Goal: Task Accomplishment & Management: Complete application form

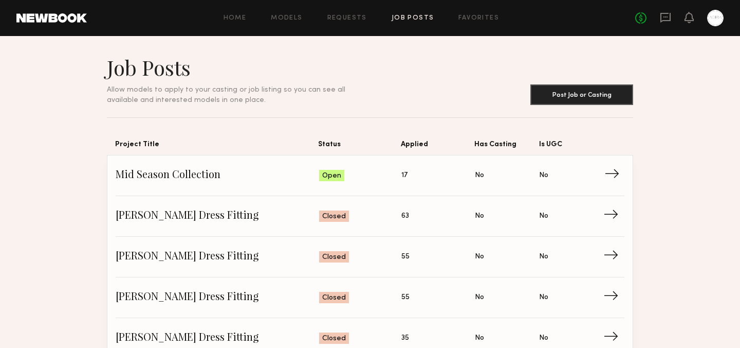
click at [198, 169] on span "Mid Season Collection" at bounding box center [218, 175] width 204 height 15
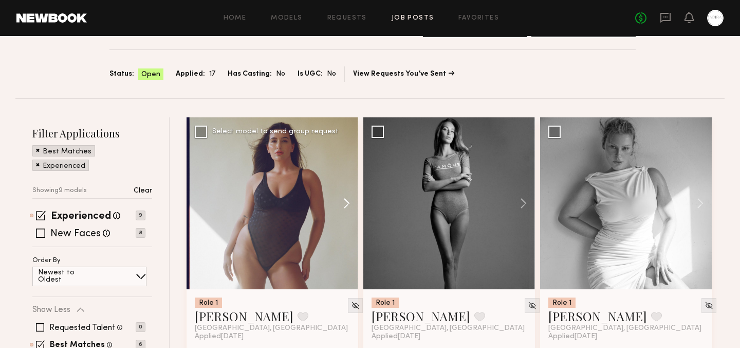
scroll to position [111, 0]
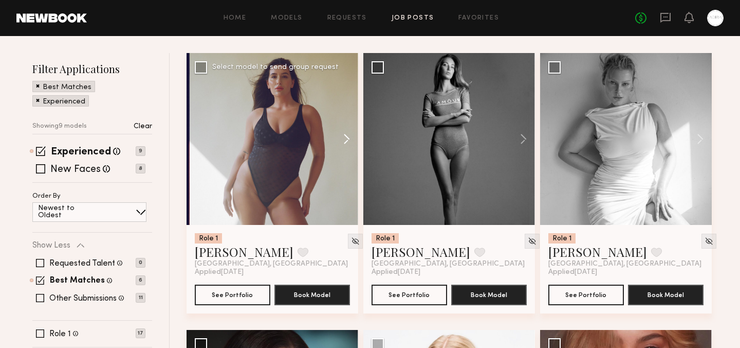
click at [349, 139] on button at bounding box center [341, 139] width 33 height 172
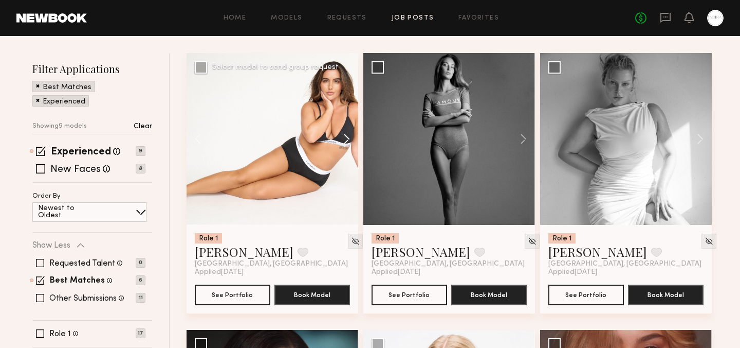
click at [349, 139] on button at bounding box center [341, 139] width 33 height 172
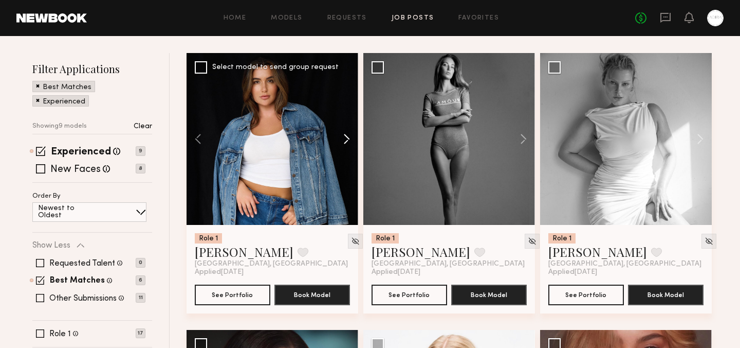
click at [349, 139] on button at bounding box center [341, 139] width 33 height 172
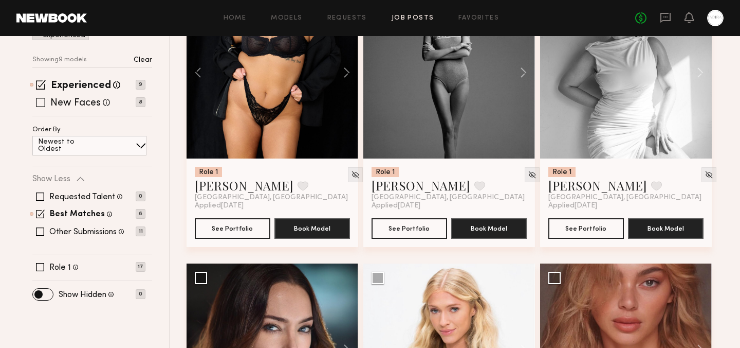
scroll to position [191, 0]
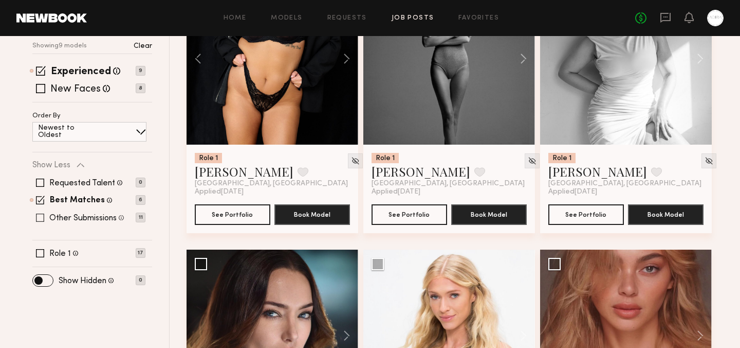
click at [42, 218] on span at bounding box center [40, 217] width 8 height 8
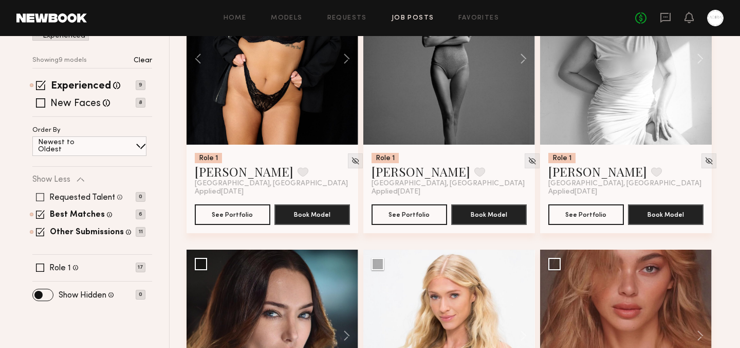
click at [39, 197] on span at bounding box center [40, 197] width 8 height 8
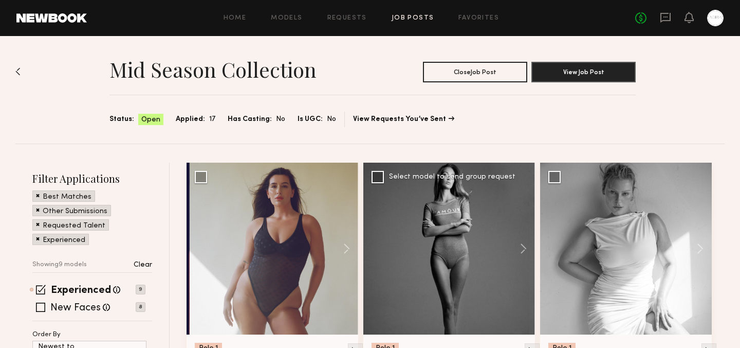
scroll to position [0, 0]
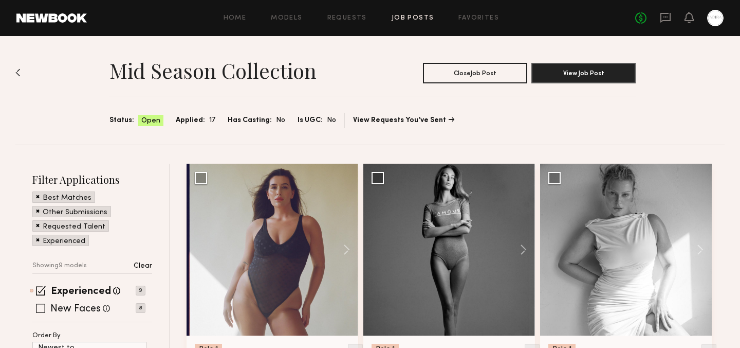
click at [42, 306] on span at bounding box center [40, 307] width 9 height 9
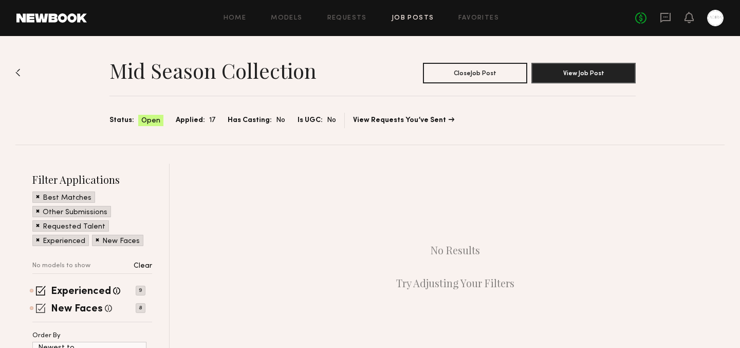
click at [42, 308] on span at bounding box center [41, 308] width 10 height 10
